Goal: Task Accomplishment & Management: Use online tool/utility

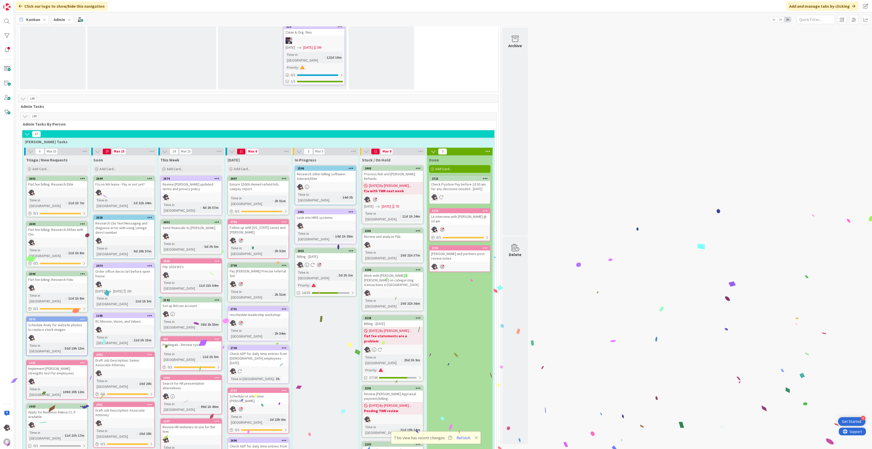
scroll to position [887, 0]
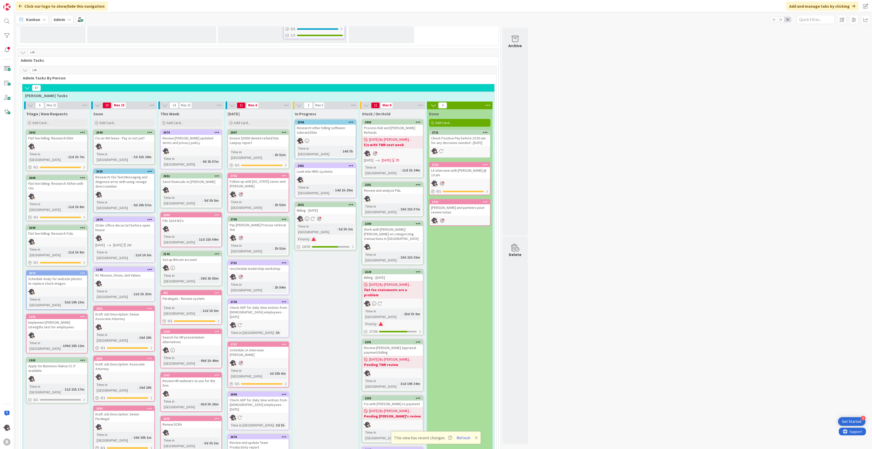
scroll to position [853, 0]
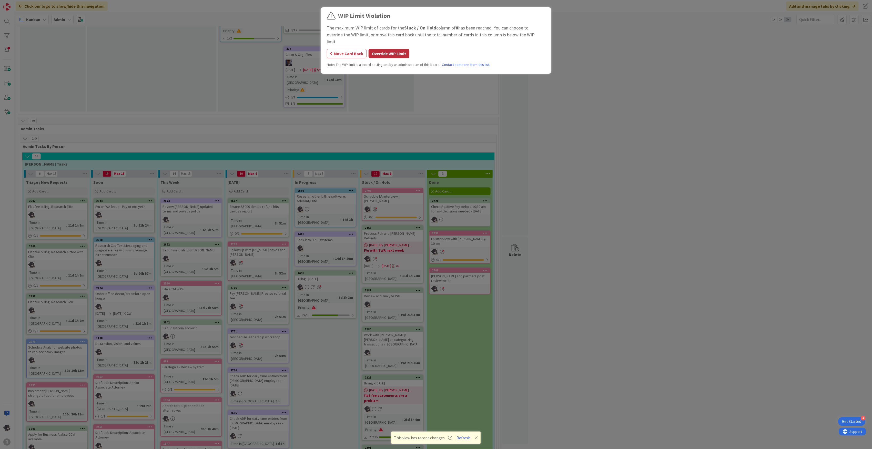
click at [396, 49] on button "Override WIP Limit" at bounding box center [388, 53] width 41 height 9
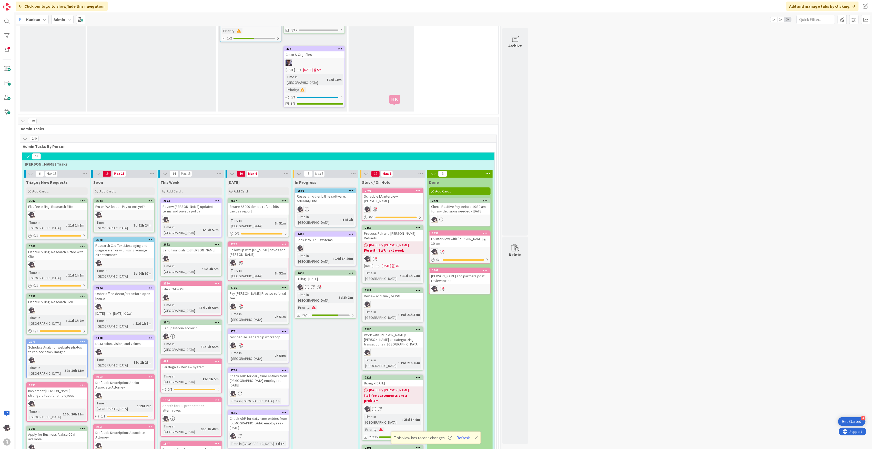
click at [396, 189] on div "2707" at bounding box center [394, 191] width 58 height 4
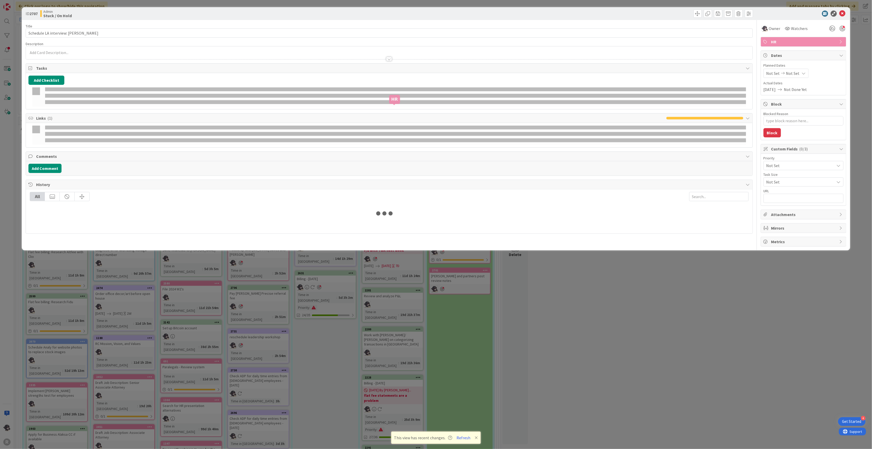
type textarea "x"
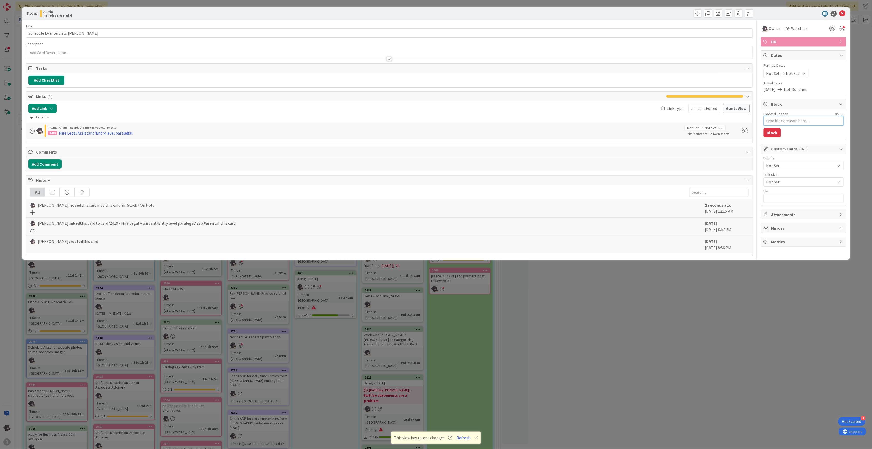
click at [809, 122] on textarea "Blocked Reason" at bounding box center [803, 120] width 80 height 9
type textarea "L"
type textarea "x"
type textarea "LM"
type textarea "x"
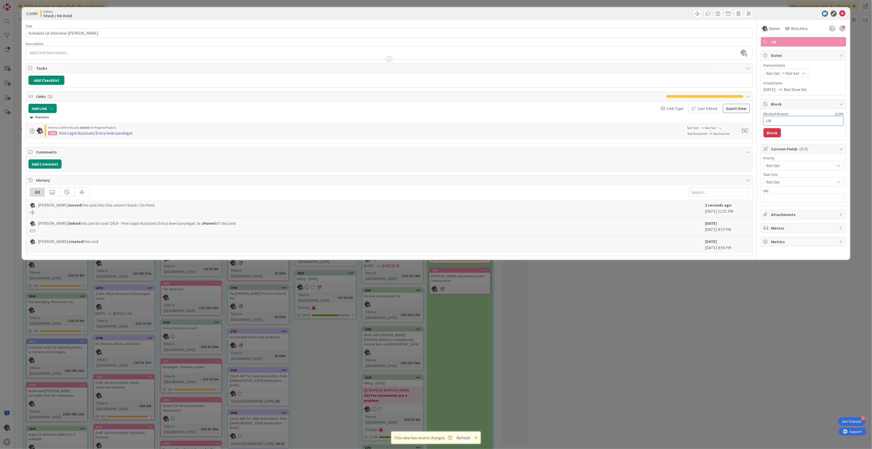
type textarea "LMV"
type textarea "x"
type textarea "LM"
type textarea "x"
type textarea "L"
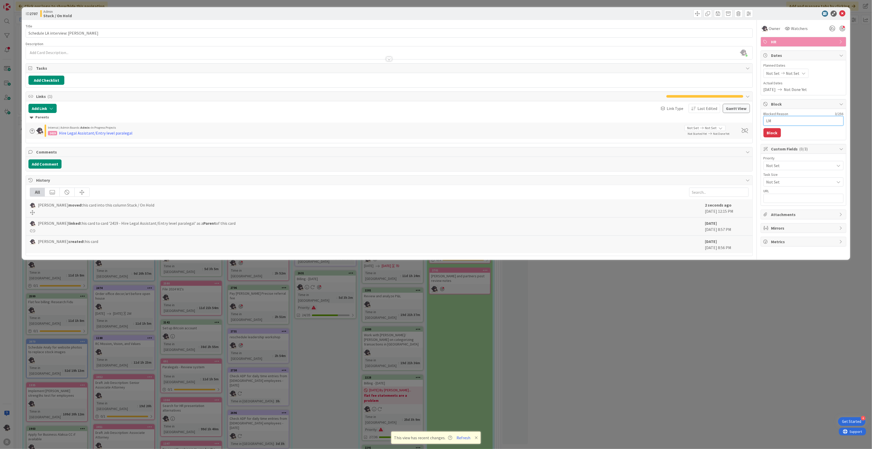
type textarea "x"
type textarea "LV"
type textarea "x"
type textarea "LVM"
type textarea "x"
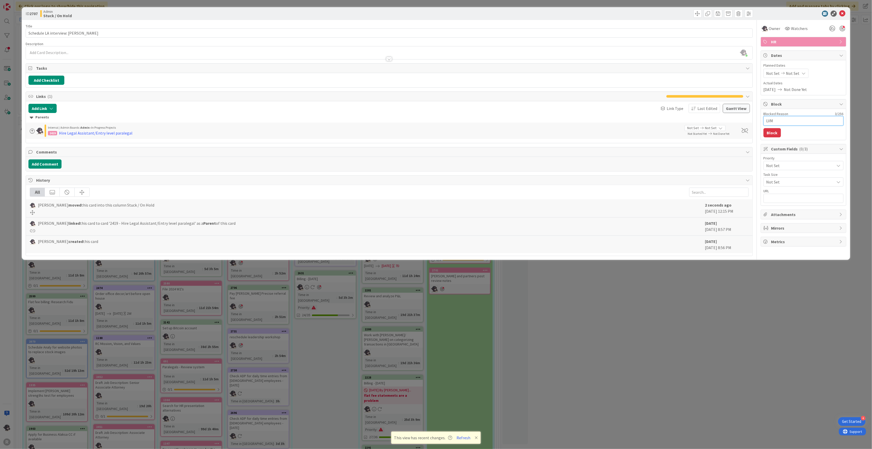
type textarea "LVM/"
type textarea "x"
click at [793, 121] on textarea "LVM/" at bounding box center [803, 120] width 80 height 9
type textarea "LVM/e"
type textarea "x"
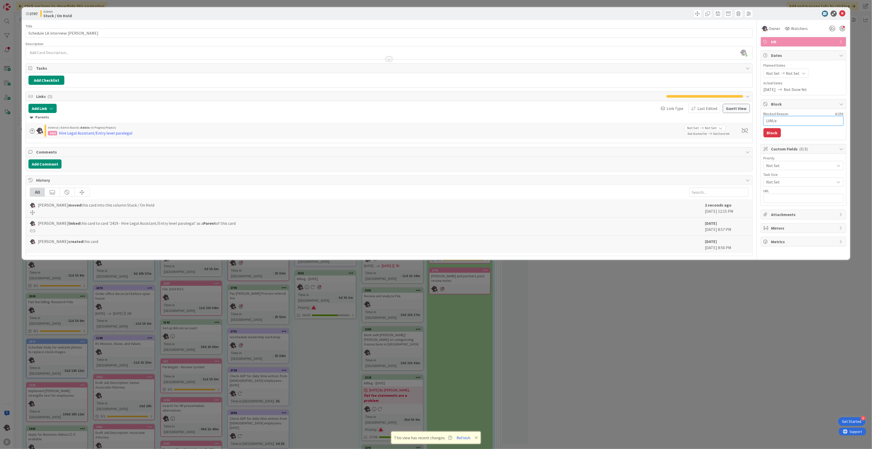
type textarea "LVM/em"
type textarea "x"
type textarea "LVM/ema"
type textarea "x"
type textarea "LVM/emai"
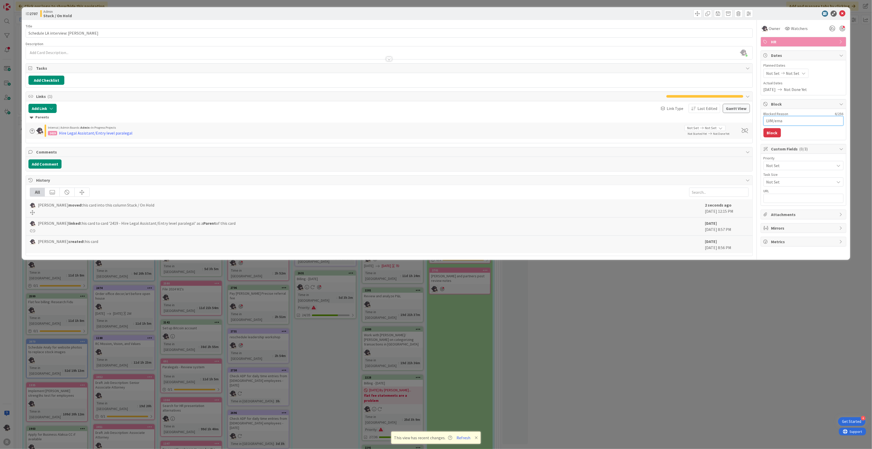
type textarea "x"
type textarea "LVM/email"
type textarea "x"
type textarea "LVM/email"
type textarea "x"
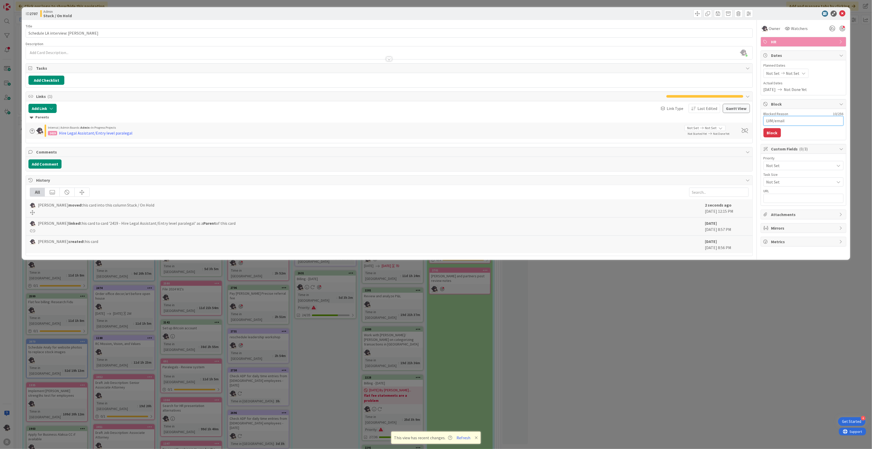
type textarea "LVM/email 9"
type textarea "x"
type textarea "LVM/email 9/"
type textarea "x"
type textarea "LVM/email 9/8"
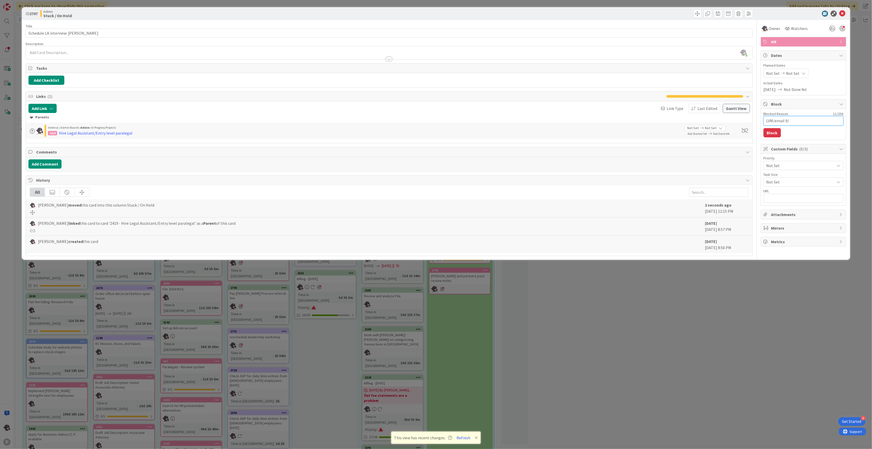
type textarea "x"
type textarea "LVM/email 9/8/"
type textarea "x"
type textarea "LVM/email 9/8/2"
type textarea "x"
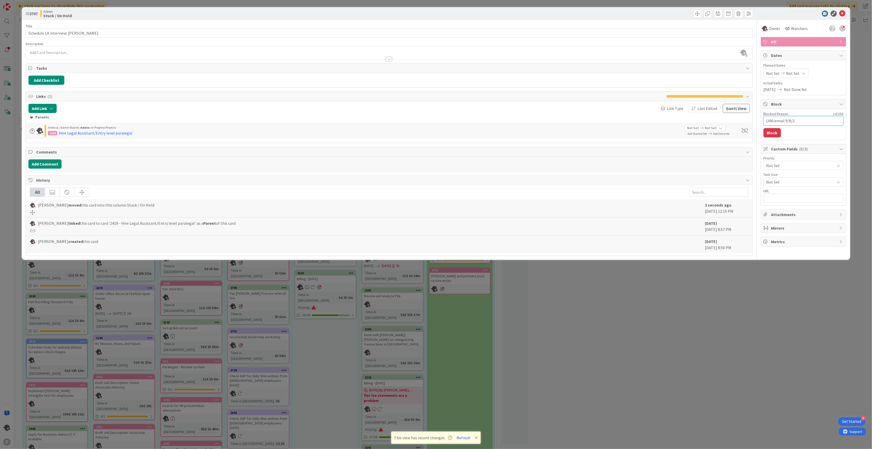
type textarea "LVM/email [DATE]"
type textarea "x"
type textarea "LVM/email [DATE]"
click at [775, 133] on button "Block" at bounding box center [771, 132] width 17 height 9
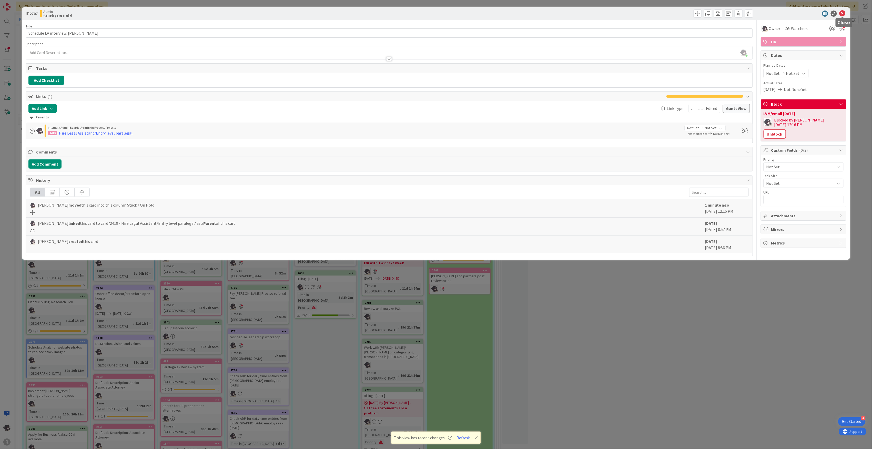
click at [841, 13] on icon at bounding box center [842, 14] width 6 height 6
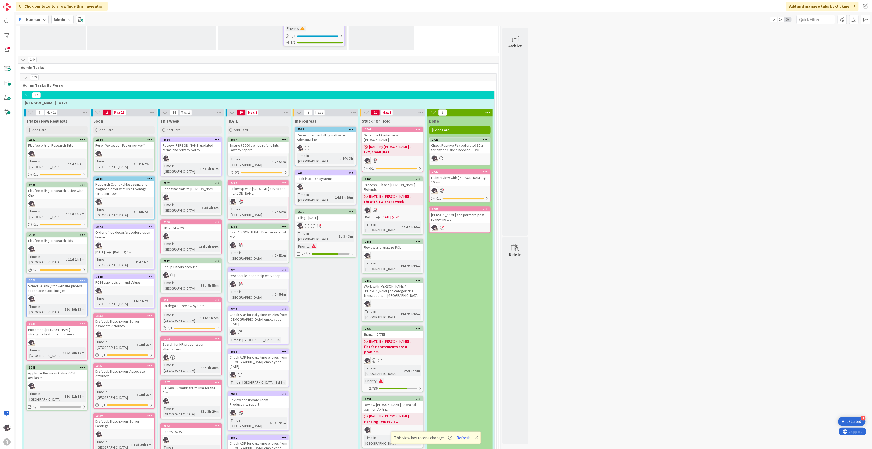
scroll to position [921, 0]
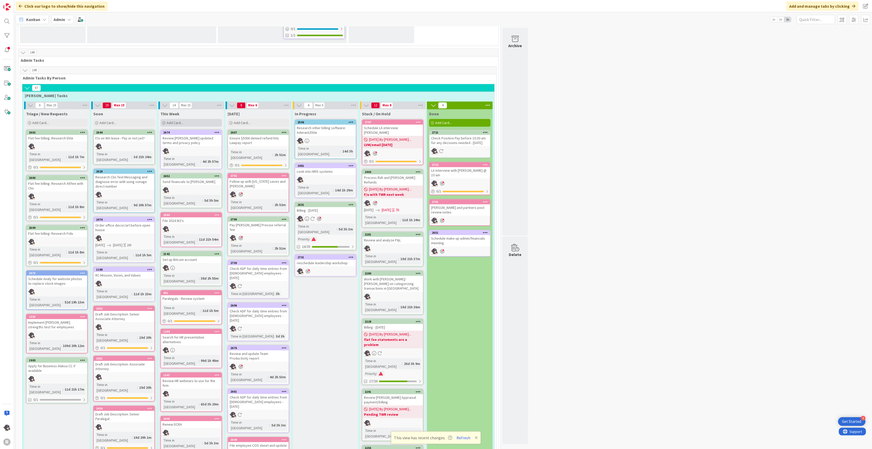
click at [187, 119] on div "Add Card..." at bounding box center [190, 123] width 61 height 8
type textarea "x"
type textarea "P"
type textarea "x"
type textarea "Pa"
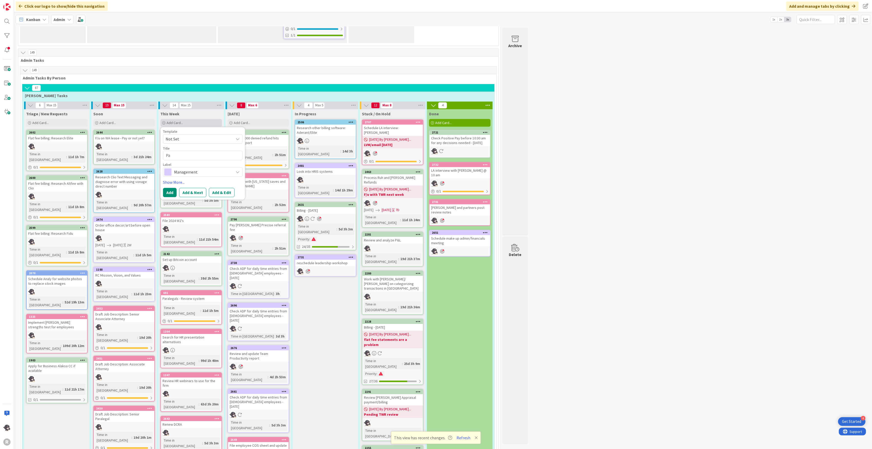
type textarea "x"
type textarea "Pay"
type textarea "x"
type textarea "Payr"
type textarea "x"
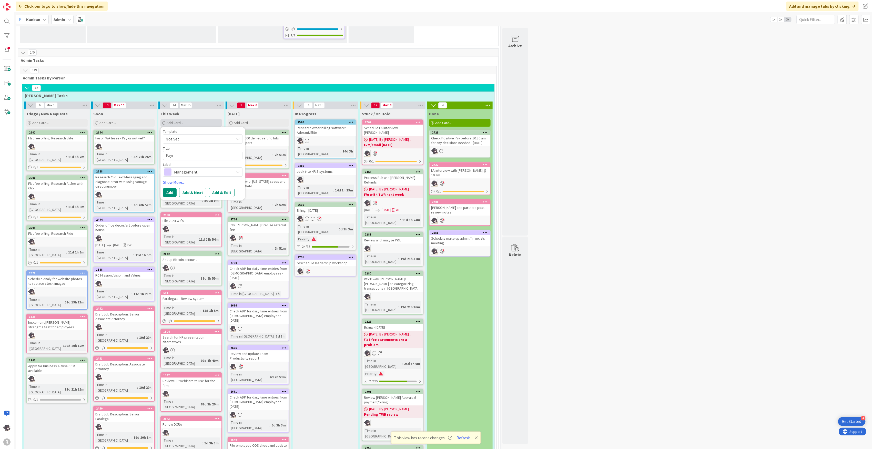
type textarea "Payro"
type textarea "x"
type textarea "Payrol"
type textarea "x"
type textarea "Payroll"
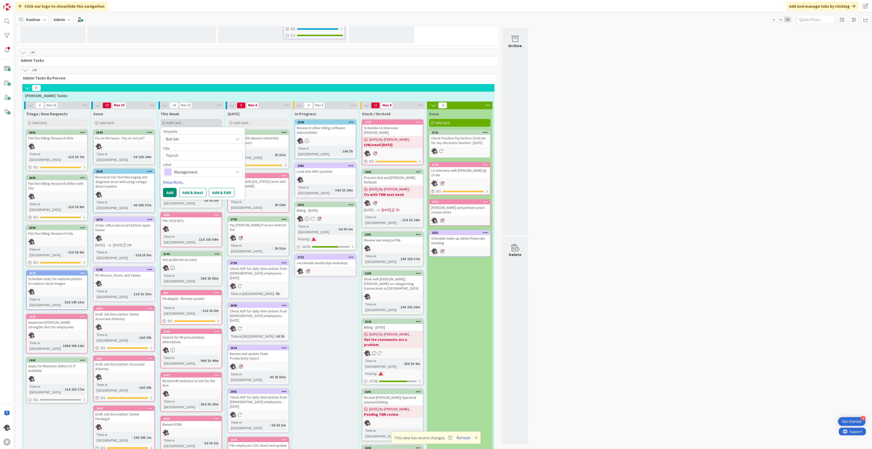
type textarea "x"
type textarea "Payroll/"
type textarea "x"
type textarea "Payroll/V"
type textarea "x"
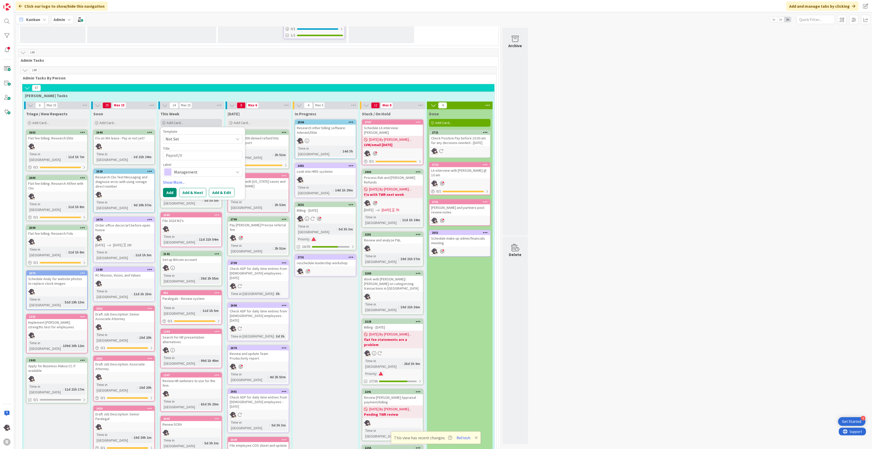
type textarea "Payroll/Ve"
type textarea "x"
type textarea "Payroll/Ves"
type textarea "x"
type textarea "Payroll/Vest"
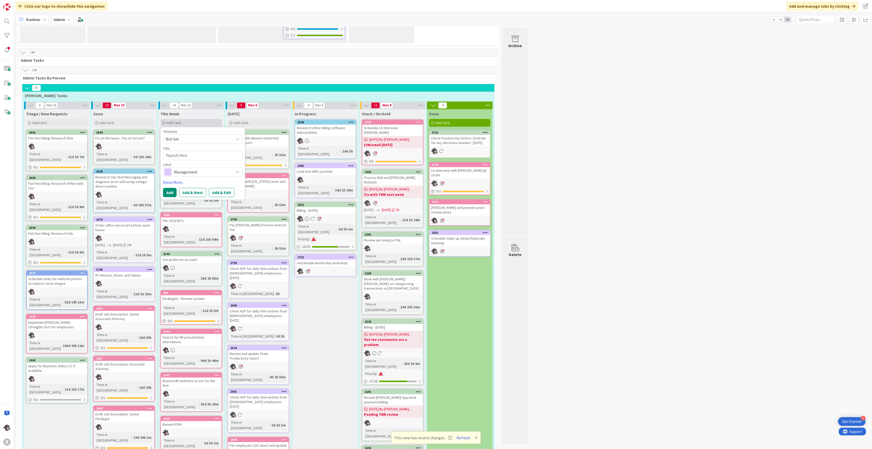
type textarea "x"
type textarea "Payroll/Vestw"
type textarea "x"
type textarea "Payroll/Vestwe"
type textarea "x"
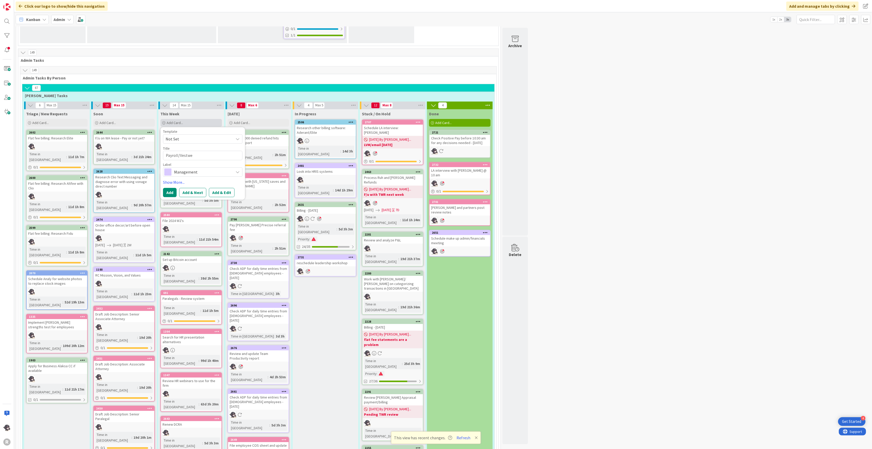
type textarea "Payroll/Vestwel"
type textarea "x"
type textarea "Payroll/Vestwell"
click at [197, 168] on span "Management" at bounding box center [202, 171] width 57 height 7
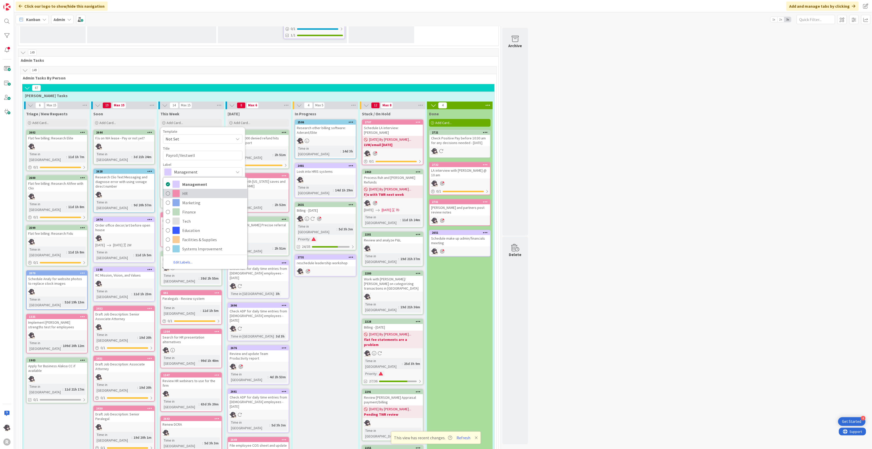
click at [187, 189] on link "HR" at bounding box center [205, 193] width 84 height 9
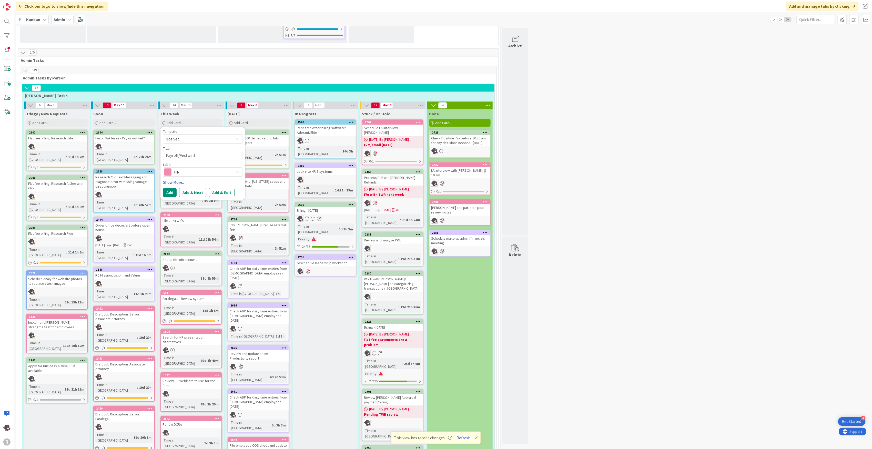
click at [176, 179] on link "Show More..." at bounding box center [202, 182] width 79 height 6
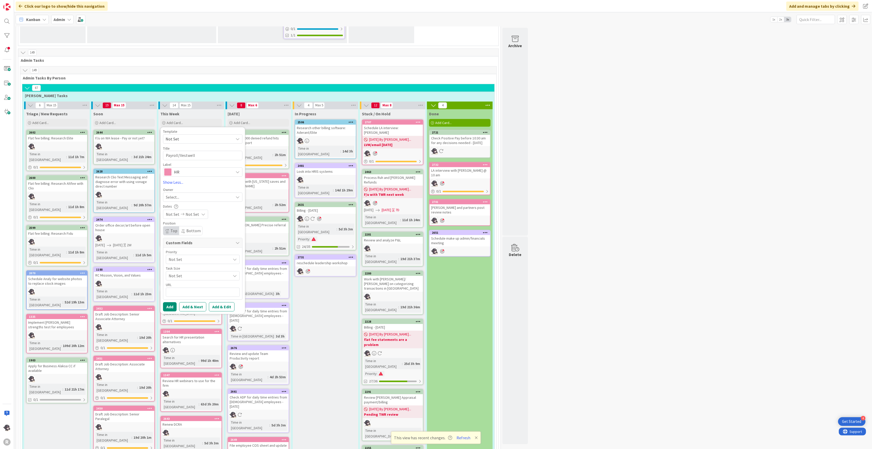
click at [173, 130] on div "Template Not Set Title 16 / 128 Payroll/Vestwell Label HR Management HR Marketi…" at bounding box center [202, 221] width 79 height 182
click at [176, 194] on span "Select..." at bounding box center [172, 197] width 13 height 6
click at [182, 225] on link "[PERSON_NAME]" at bounding box center [205, 230] width 84 height 10
click at [172, 302] on button "Add" at bounding box center [170, 306] width 14 height 9
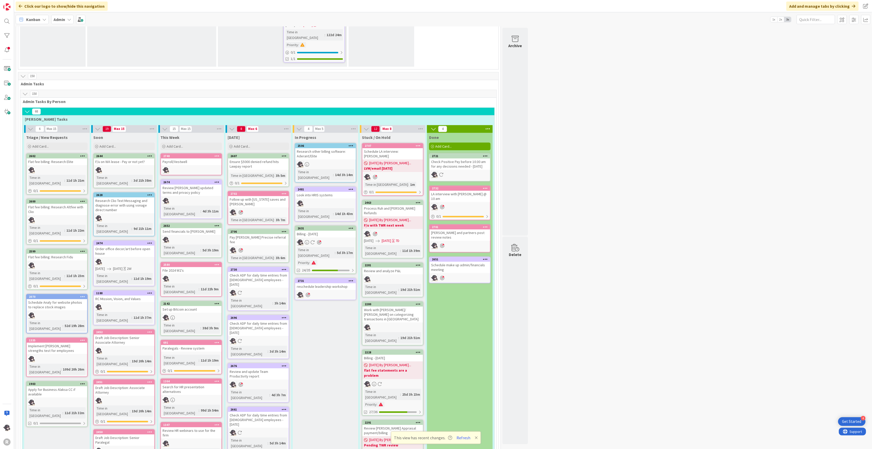
scroll to position [853, 0]
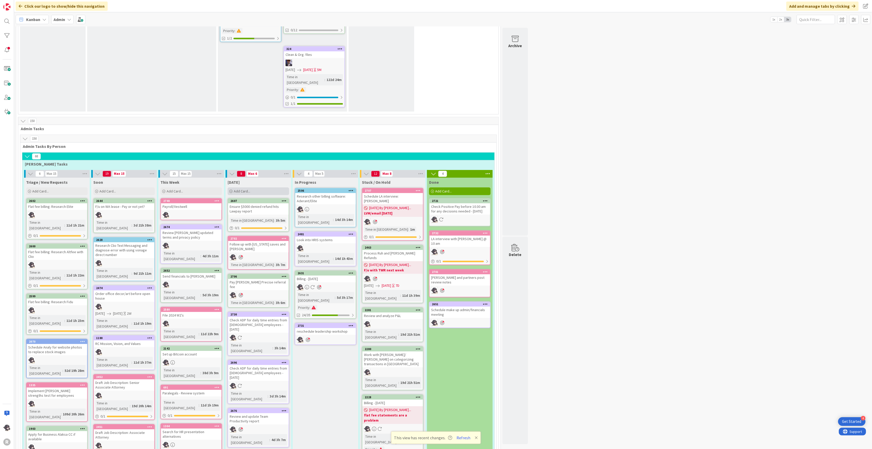
click at [257, 187] on div "Add Card..." at bounding box center [258, 191] width 61 height 8
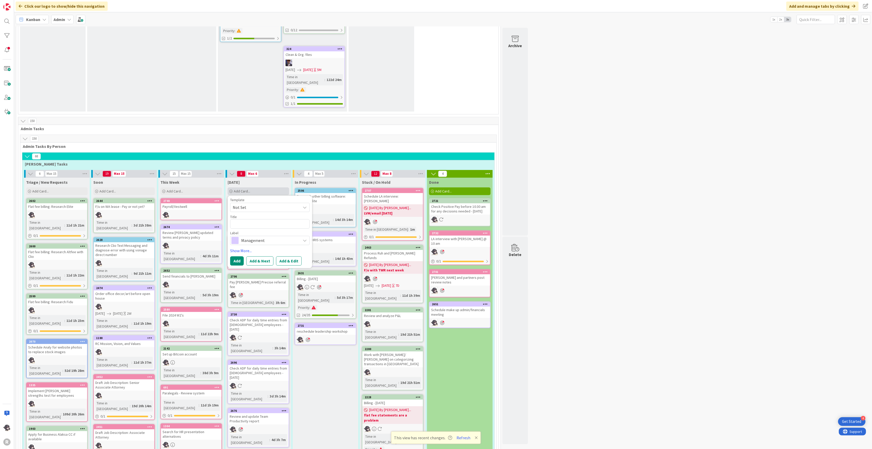
type textarea "x"
type textarea "E"
type textarea "x"
type textarea "Em"
type textarea "x"
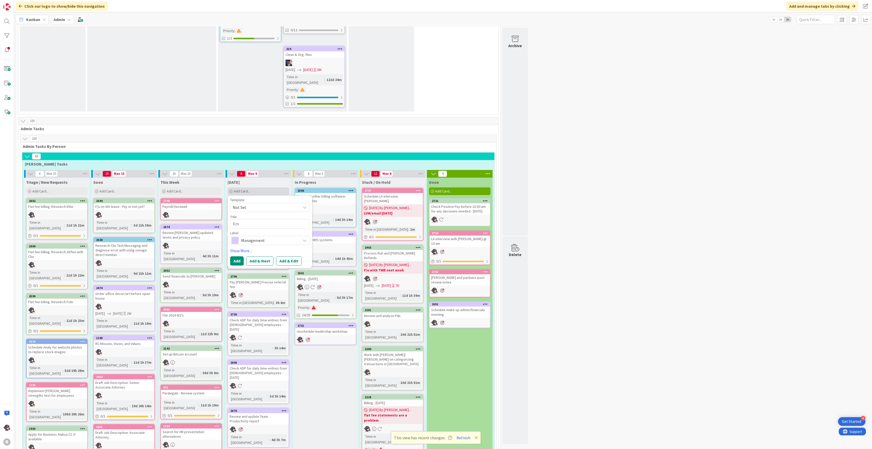
type textarea "Ema"
type textarea "x"
type textarea "Emai"
type textarea "x"
type textarea "Email"
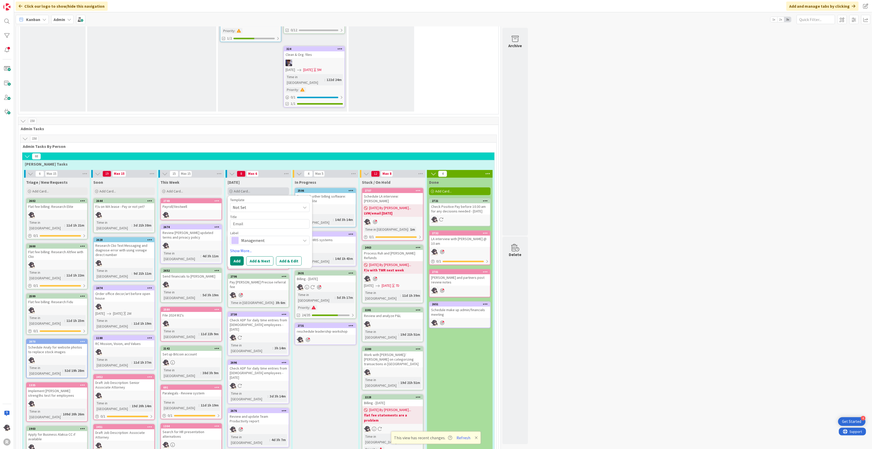
type textarea "x"
type textarea "Email N"
type textarea "x"
type textarea "Email Ni"
type textarea "x"
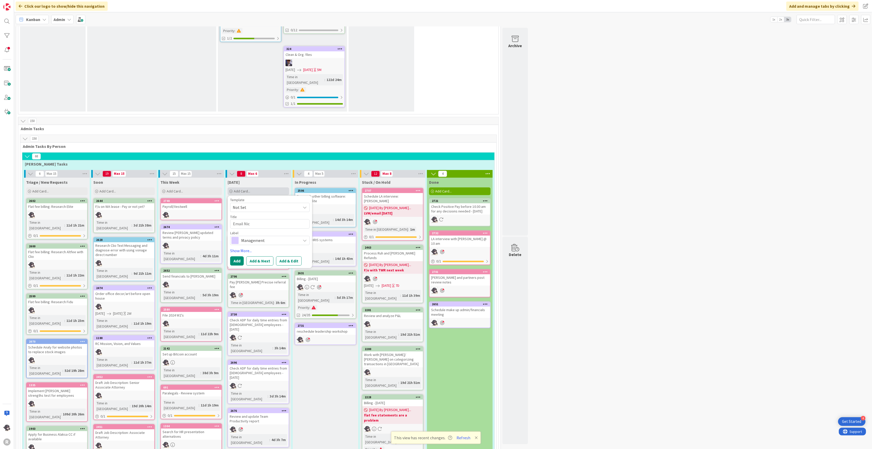
type textarea "Email Nic"
type textarea "x"
type textarea "Email Nic a"
type textarea "x"
type textarea "Email Nic an"
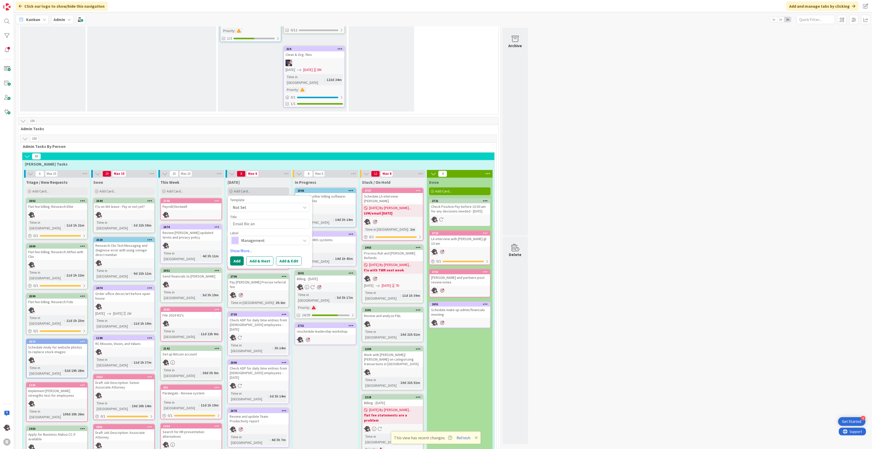
type textarea "x"
type textarea "Email Nic and"
type textarea "x"
type textarea "Email Nic and"
type textarea "x"
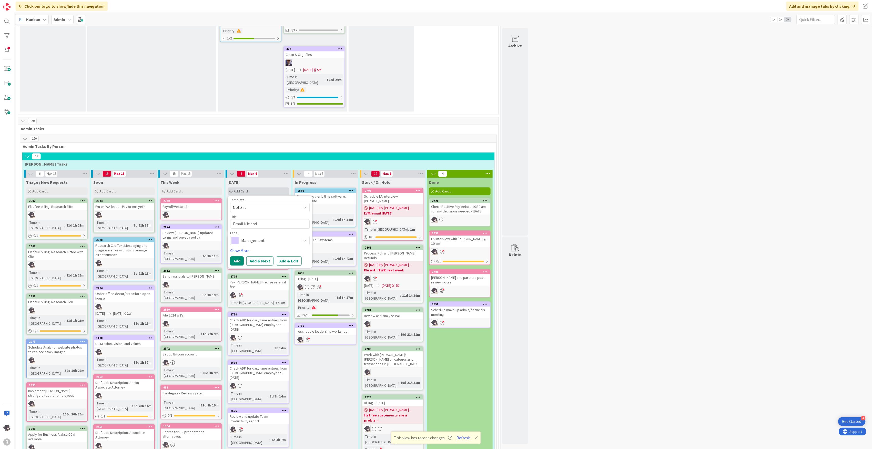
type textarea "Email Nic and T"
type textarea "x"
type textarea "Email Nic and Te"
type textarea "x"
type textarea "Email Nic and [PERSON_NAME]"
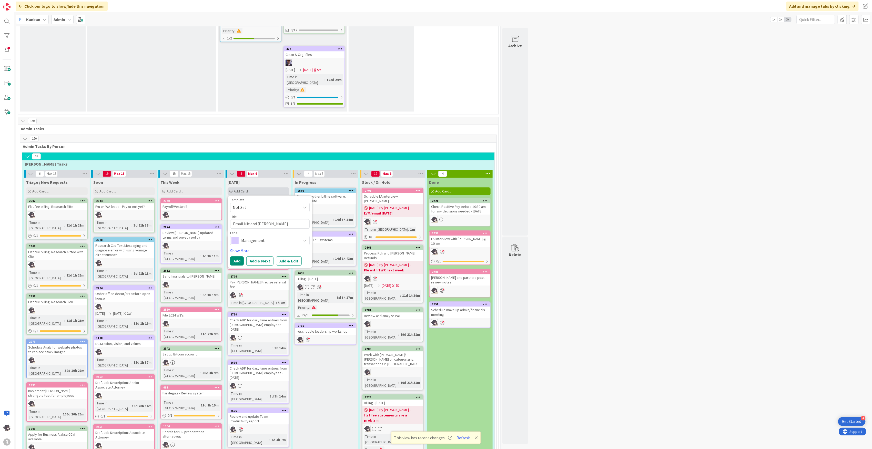
type textarea "x"
type textarea "Email Nic and [PERSON_NAME]"
type textarea "x"
type textarea "Email Nic and [PERSON_NAME]"
type textarea "x"
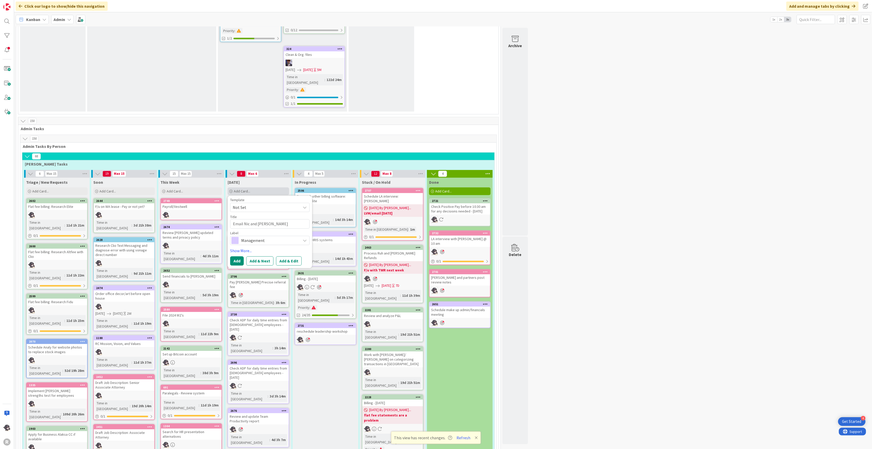
type textarea "Email Nic and [PERSON_NAME]"
type textarea "x"
type textarea "Email Nic and [PERSON_NAME]"
type textarea "x"
type textarea "Email Nic and [PERSON_NAME]"
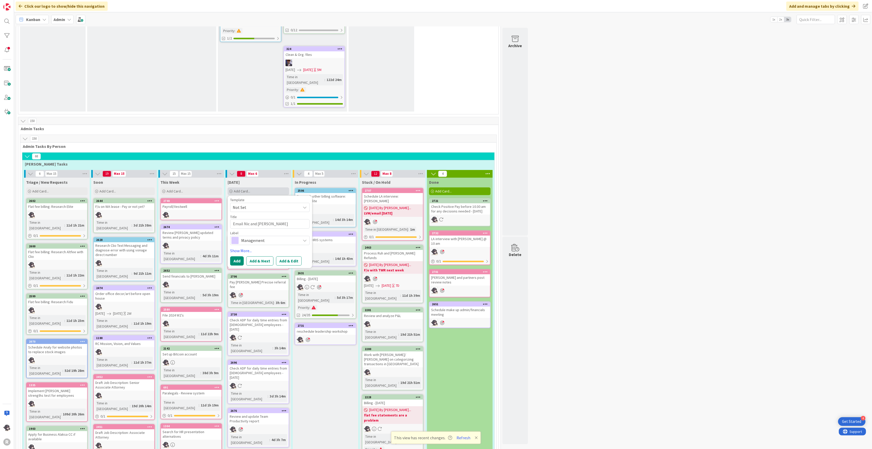
type textarea "x"
type textarea "Email Nic and [PERSON_NAME] I"
type textarea "x"
type textarea "Email Nic and [PERSON_NAME] In"
type textarea "x"
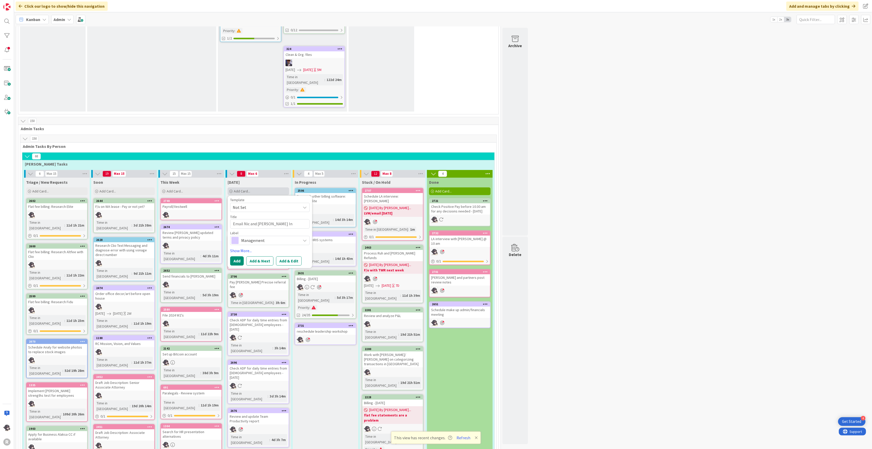
type textarea "Email Nic and [PERSON_NAME] Int"
type textarea "x"
type textarea "Email Nic and [PERSON_NAME] Inter"
type textarea "x"
type textarea "Email Nic and [PERSON_NAME] Interv"
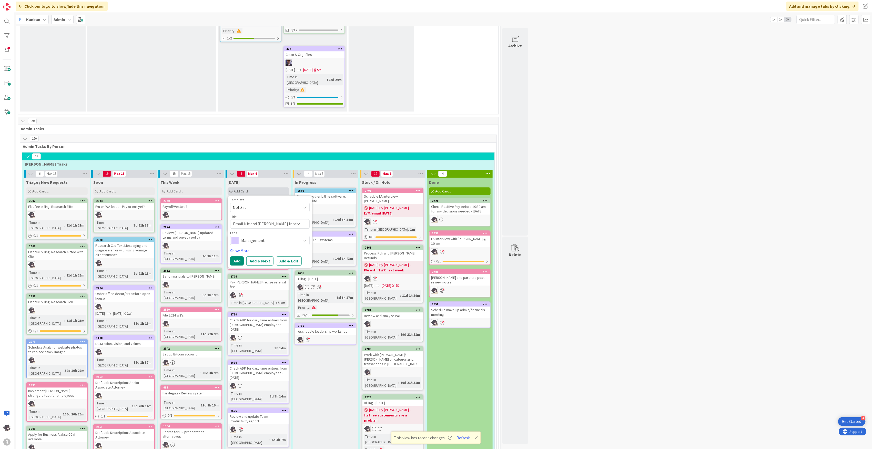
type textarea "x"
type textarea "Email Nic and [PERSON_NAME] Intervi"
type textarea "x"
type textarea "Email Nic and [PERSON_NAME] Intervie"
type textarea "x"
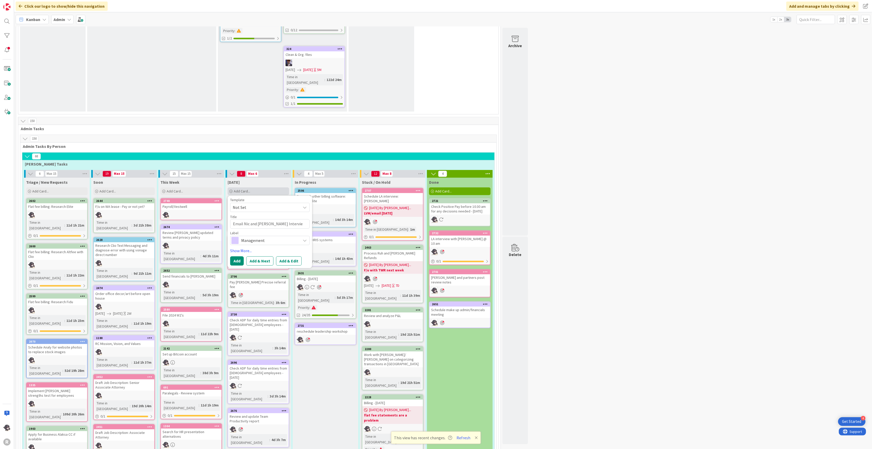
type textarea "Email Nic and [PERSON_NAME] Interview"
type textarea "x"
type textarea "Email Nic and [PERSON_NAME] Interview"
type textarea "x"
type textarea "Email Nic and [PERSON_NAME] Interview n"
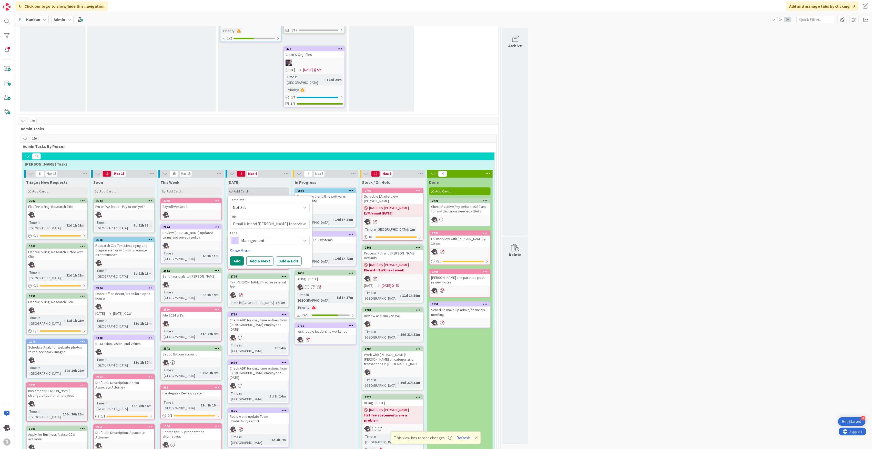
type textarea "x"
type textarea "Email Nic and [PERSON_NAME] Interview no"
type textarea "x"
type textarea "Email Nic and [PERSON_NAME] Interview not"
type textarea "x"
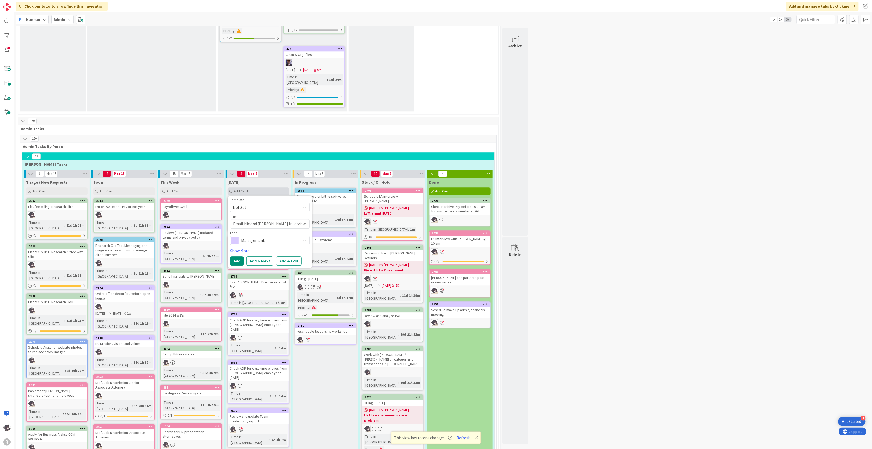
type textarea "Email Nic and [PERSON_NAME] Interview note"
type textarea "x"
type textarea "Email Nic and [PERSON_NAME] Interview notes"
type textarea "x"
type textarea "Email Nic and [PERSON_NAME] Interview notes"
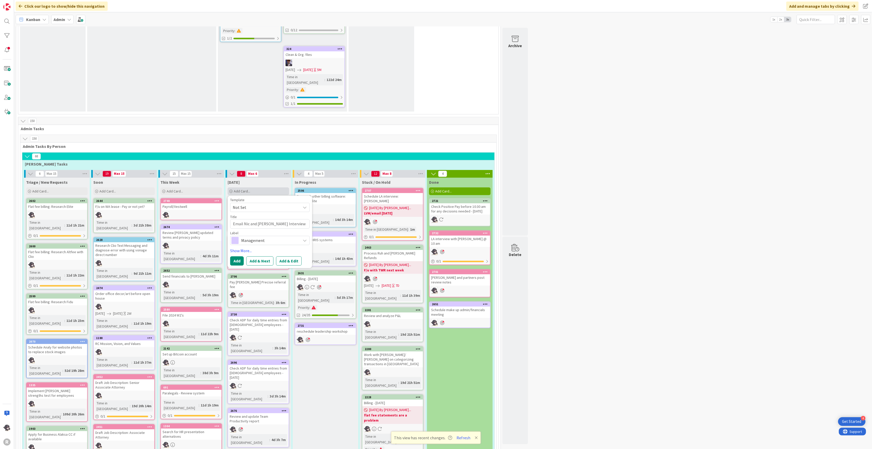
type textarea "x"
type textarea "Email Nic and [PERSON_NAME] Interview notes o"
type textarea "x"
type textarea "Email Nic and [PERSON_NAME] Interview notes on"
type textarea "x"
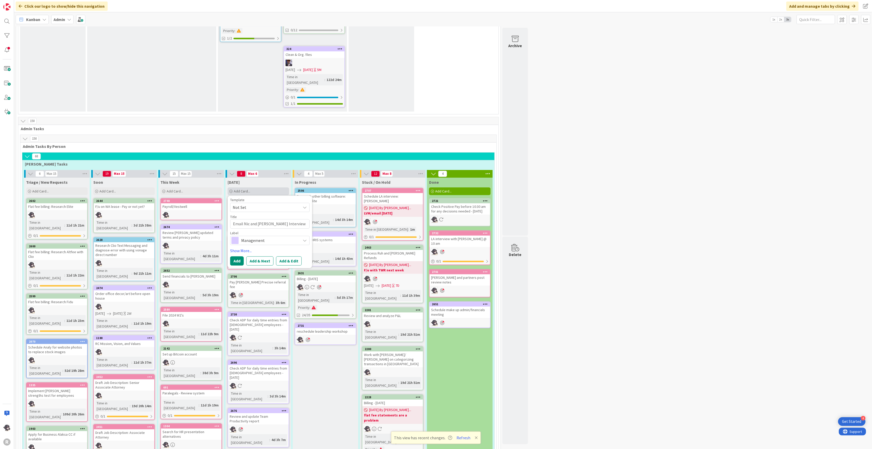
type textarea "Email Nic and [PERSON_NAME] Interview notes on"
type textarea "x"
type textarea "Email Nic and [PERSON_NAME] Interview notes on G"
type textarea "x"
type textarea "Email Nic and [PERSON_NAME] Interview notes on Go"
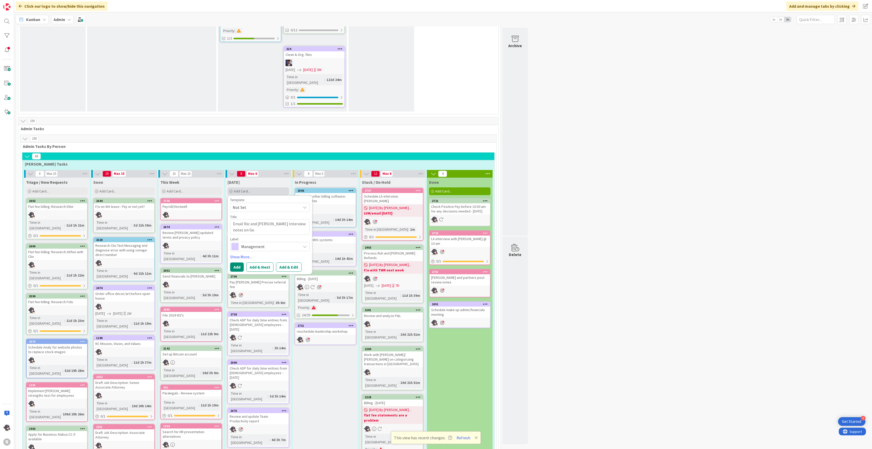
type textarea "x"
type textarea "Email Nic and [PERSON_NAME] Interview notes on Goo"
type textarea "x"
type textarea "Email Nic and [PERSON_NAME] Interview notes on Good"
type textarea "x"
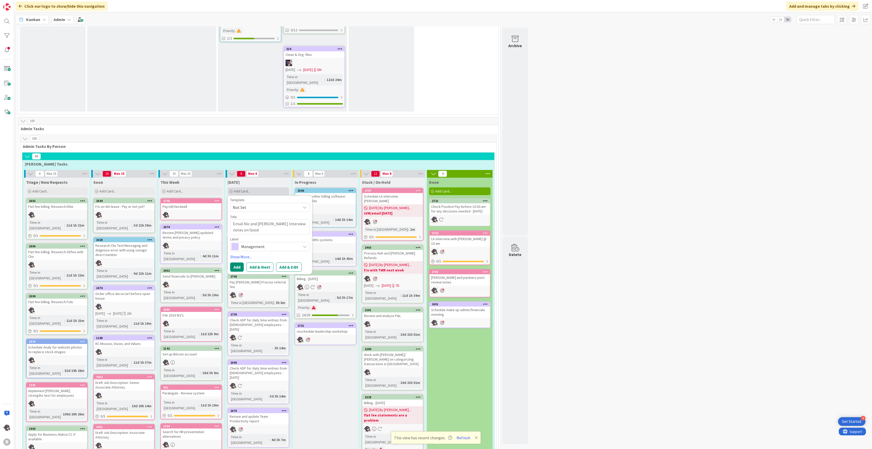
type textarea "Email Nic and [PERSON_NAME] Interview notes on Goodg"
type textarea "x"
type textarea "Email Nic and [PERSON_NAME] Interview notes on Goodge"
type textarea "x"
type textarea "Email Nic and [PERSON_NAME] Interview notes on Goodgel"
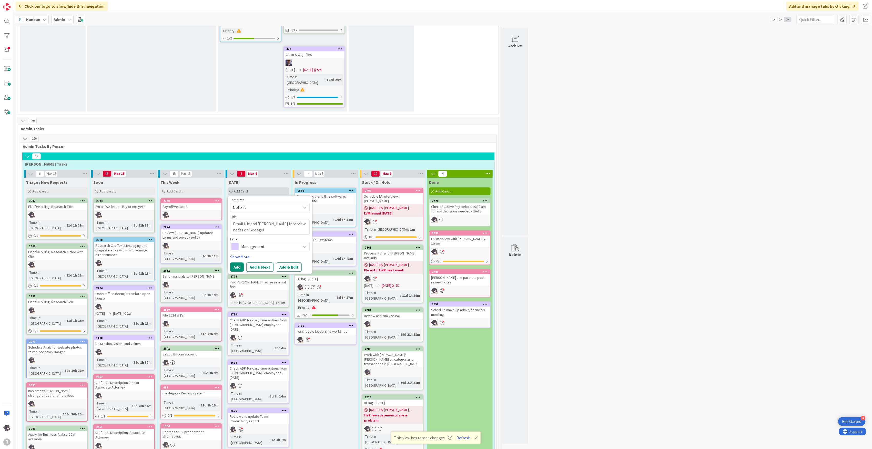
type textarea "x"
type textarea "Email Nic and [PERSON_NAME] Interview notes on Goodgell"
type textarea "x"
type textarea "Email Nic and [PERSON_NAME] Interview notes on Goodgello"
type textarea "x"
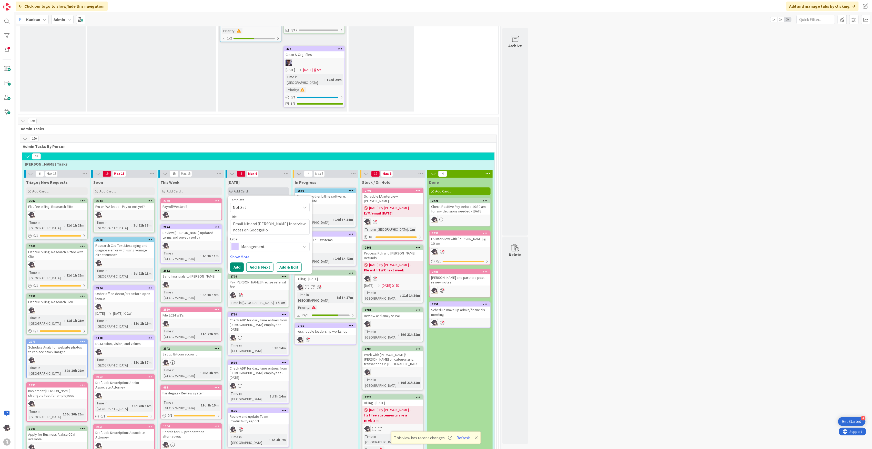
type textarea "Email Nic and [PERSON_NAME] Interview notes on Goodgellow"
type textarea "x"
type textarea "Email Nic and [PERSON_NAME] Interview notes on Goodgello"
type textarea "x"
type textarea "Email Nic and [PERSON_NAME] Interview notes on Goodgell"
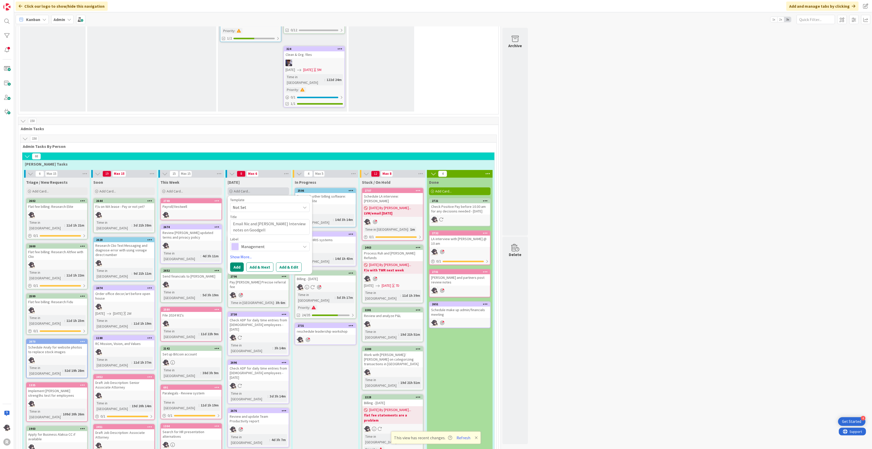
type textarea "x"
type textarea "Email Nic and [PERSON_NAME] Interview notes on Goodgel"
type textarea "x"
type textarea "Email Nic and [PERSON_NAME] Interview notes on Goodge"
type textarea "x"
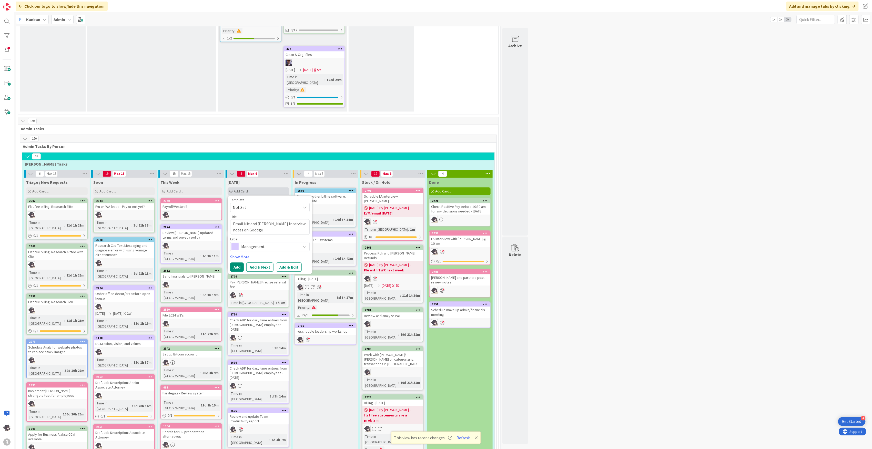
type textarea "Email Nic and [PERSON_NAME] Interview notes on Goodg"
type textarea "x"
type textarea "Email Nic and [PERSON_NAME] Interview notes on Goodgfe"
type textarea "x"
type textarea "Email Nic and [PERSON_NAME] Interview notes on Goodgf"
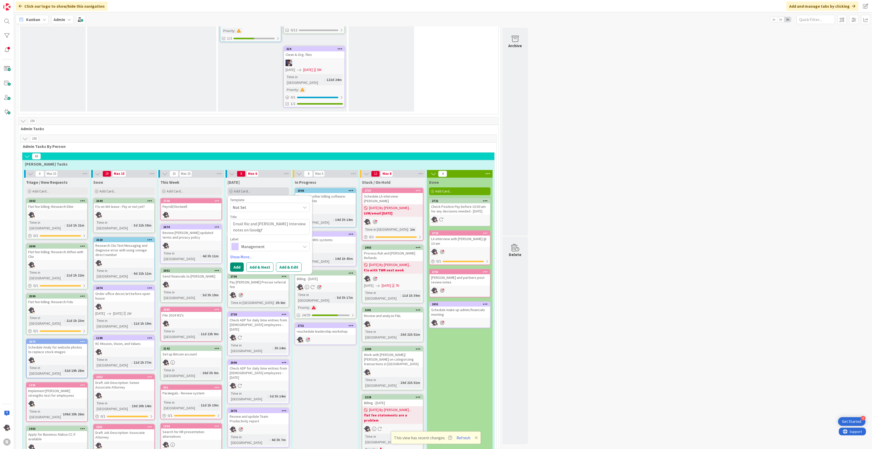
type textarea "x"
type textarea "Email Nic and [PERSON_NAME] Interview notes on Goodg"
type textarea "x"
type textarea "Email Nic and [PERSON_NAME] Interview notes on Good"
type textarea "x"
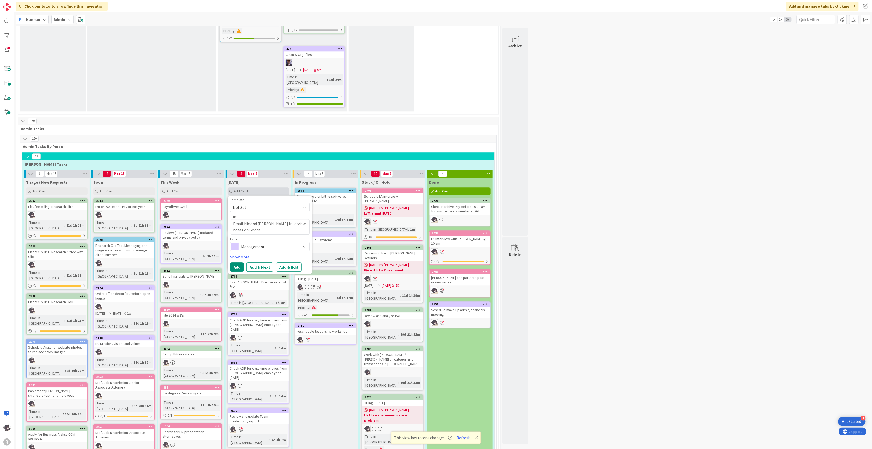
type textarea "Email Nic and [PERSON_NAME] Interview notes on Goodfe"
type textarea "x"
type textarea "Email Nic and [PERSON_NAME] Interview notes on Goodfel"
type textarea "x"
type textarea "Email Nic and [PERSON_NAME] Interview notes on Goodfell"
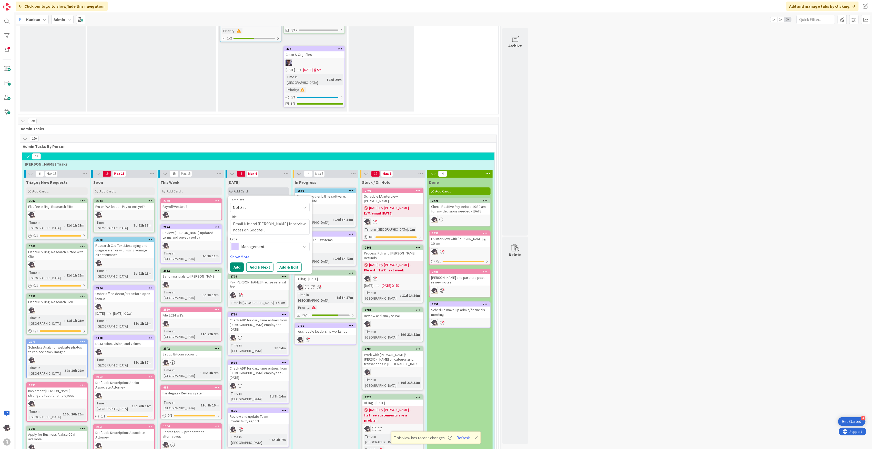
type textarea "x"
type textarea "Email Nic and [PERSON_NAME] Interview notes on Goodfello"
type textarea "x"
type textarea "Email [PERSON_NAME] and [PERSON_NAME] Interview notes on [PERSON_NAME]"
type textarea "x"
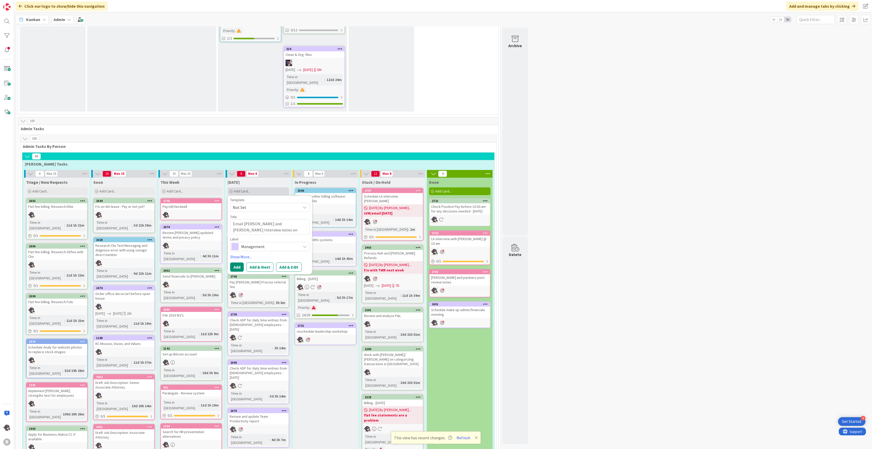
type textarea "Email Nic and [PERSON_NAME] Interview notes on [PERSON_NAME]/"
click at [259, 242] on div "Management" at bounding box center [269, 246] width 79 height 9
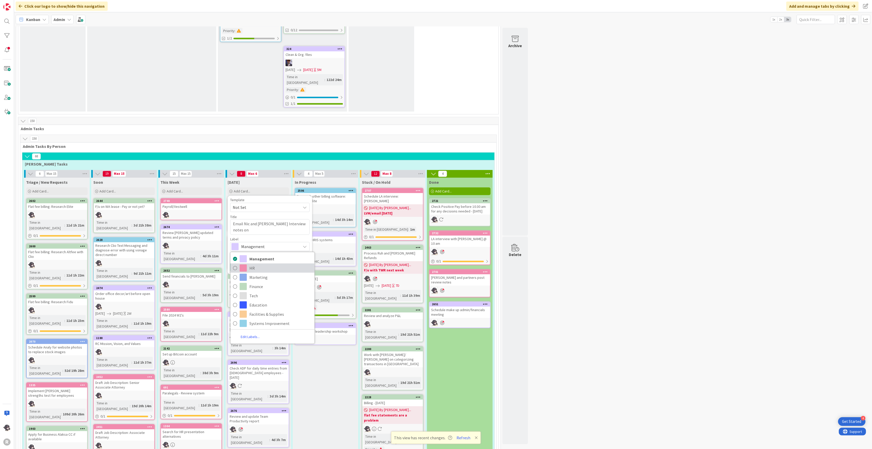
click at [254, 264] on span "HR" at bounding box center [280, 268] width 63 height 8
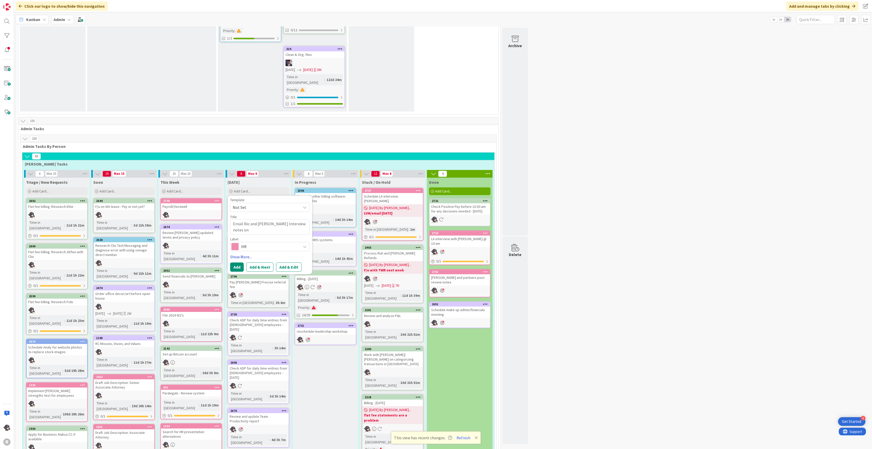
click at [248, 254] on link "Show More..." at bounding box center [269, 257] width 79 height 6
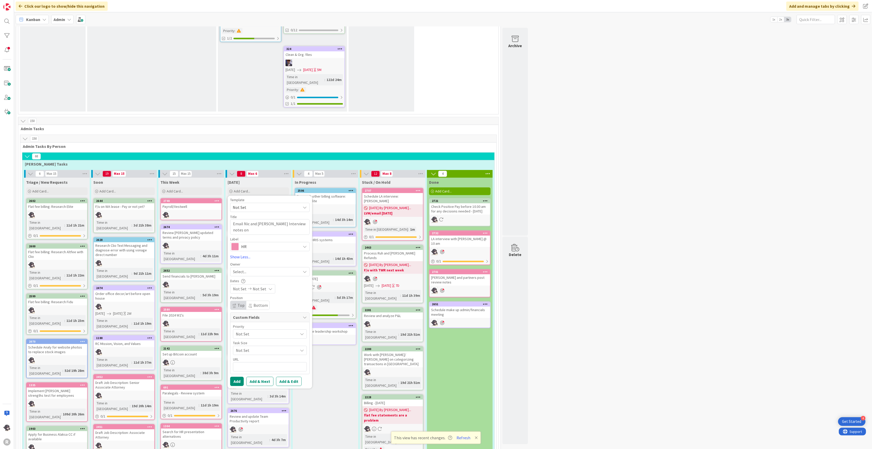
click at [246, 269] on span "Select..." at bounding box center [239, 272] width 13 height 6
click at [253, 301] on span "[PERSON_NAME]" at bounding box center [262, 305] width 25 height 8
click at [241, 377] on button "Add" at bounding box center [237, 381] width 14 height 9
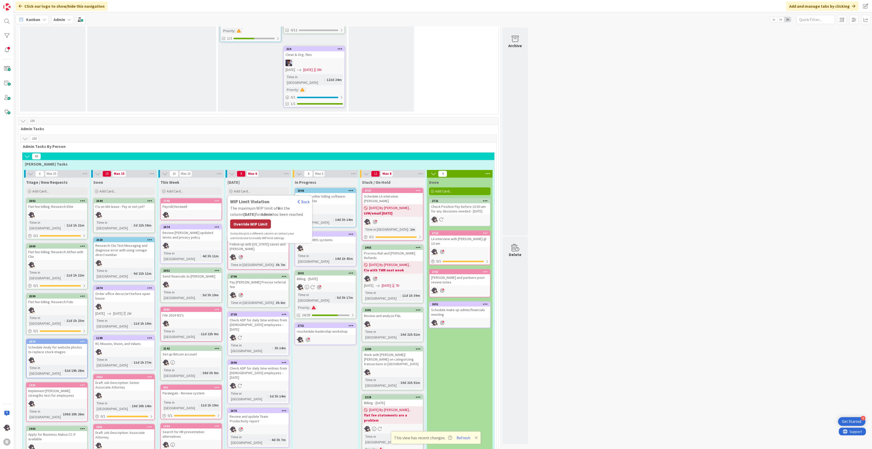
click at [254, 219] on div "Override WIP Limit" at bounding box center [250, 223] width 41 height 9
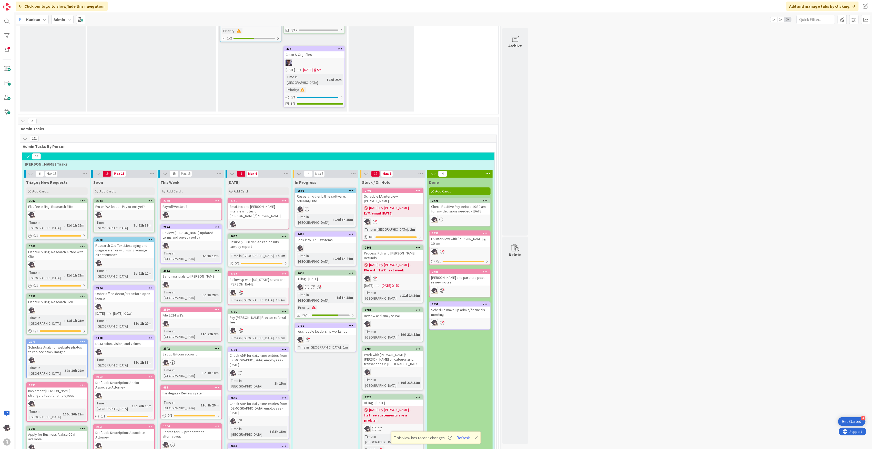
click at [285, 199] on icon at bounding box center [284, 201] width 5 height 4
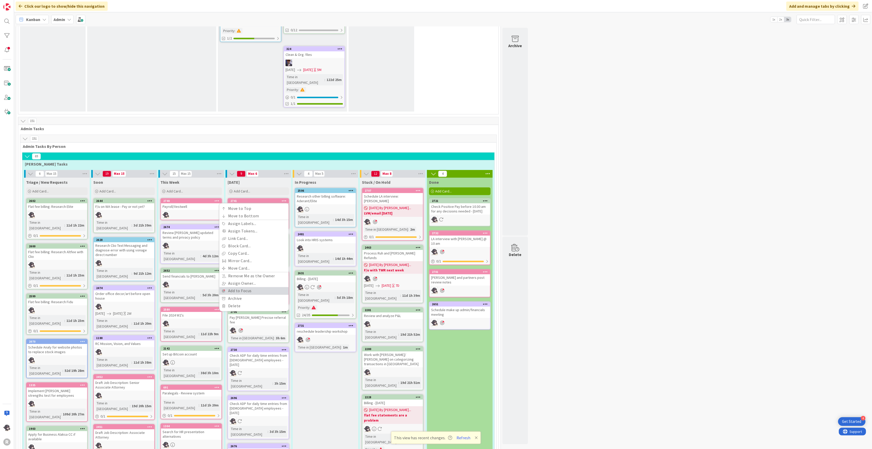
click at [238, 287] on link "Add to Focus" at bounding box center [253, 290] width 69 height 7
